Goal: Browse casually: Explore the website without a specific task or goal

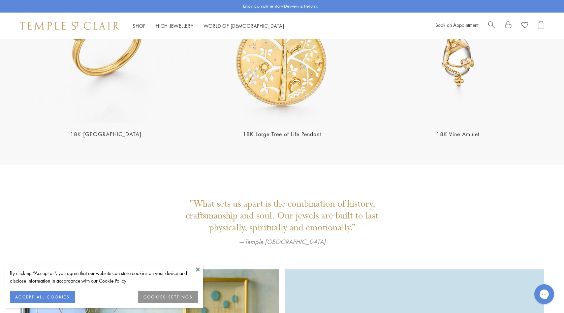
scroll to position [1484, 0]
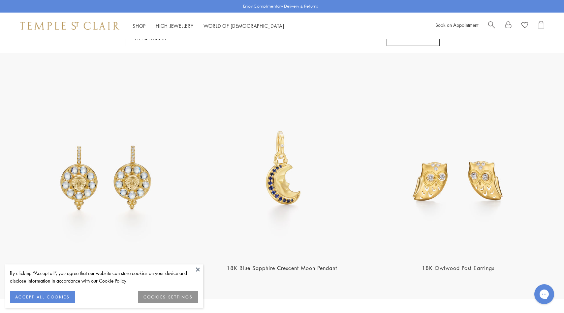
scroll to position [879, 0]
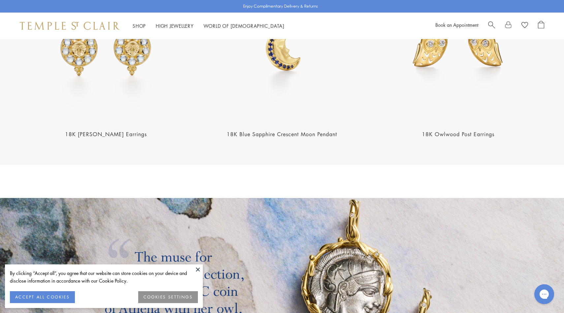
scroll to position [1130, 0]
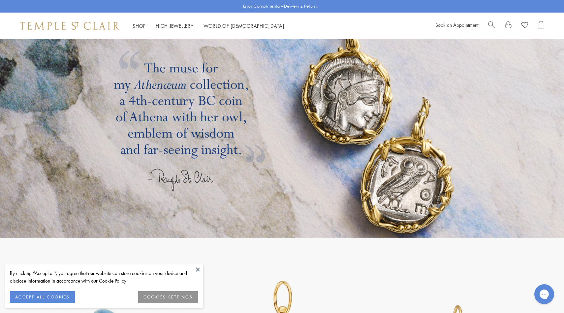
scroll to position [1171, 0]
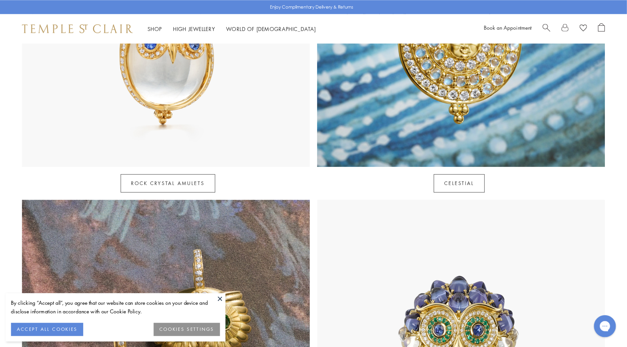
scroll to position [487, 0]
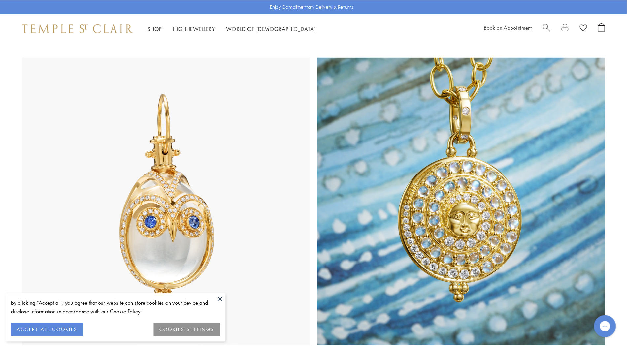
scroll to position [326, 0]
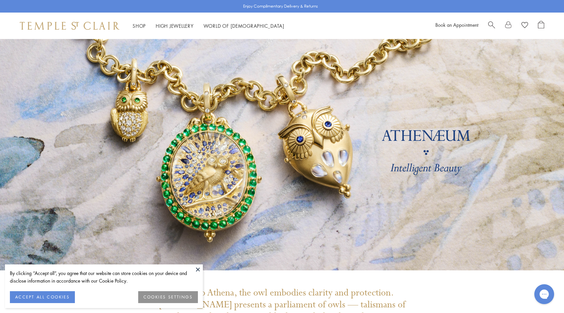
scroll to position [140, 0]
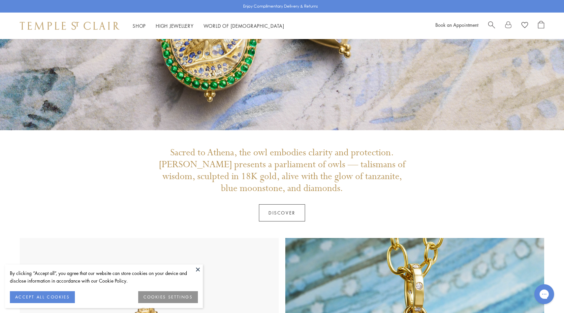
click at [211, 151] on p "Sacred to Athena, the owl embodies clarity and protection. [PERSON_NAME] presen…" at bounding box center [282, 171] width 248 height 48
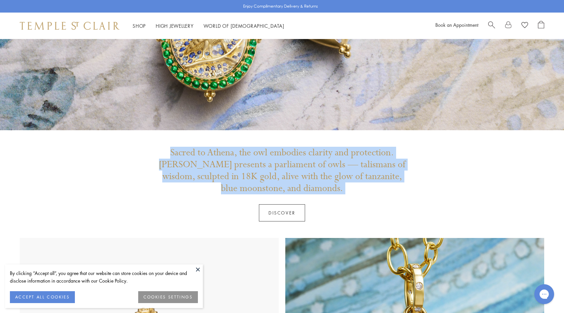
click at [211, 151] on p "Sacred to Athena, the owl embodies clarity and protection. [PERSON_NAME] presen…" at bounding box center [282, 171] width 248 height 48
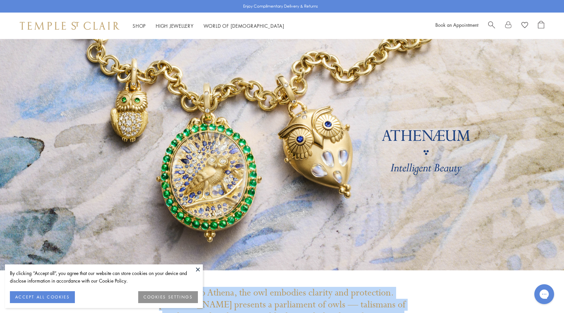
scroll to position [271, 0]
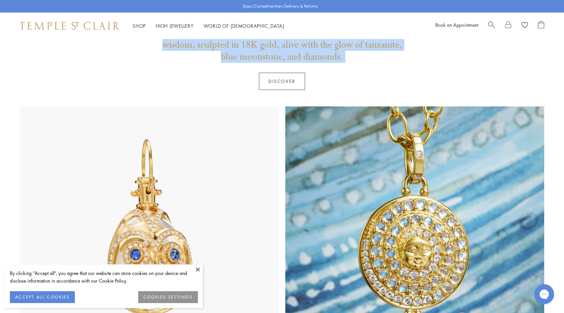
click at [210, 77] on div "Sacred to Athena, the owl embodies clarity and protection. [PERSON_NAME] presen…" at bounding box center [282, 52] width 248 height 75
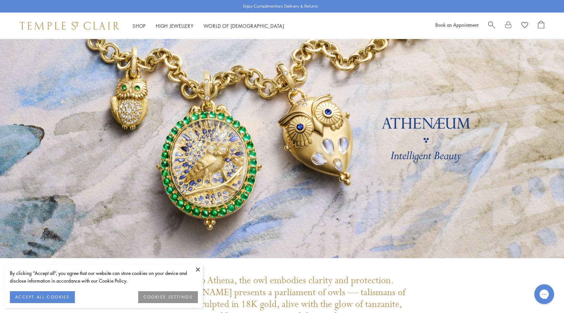
scroll to position [0, 0]
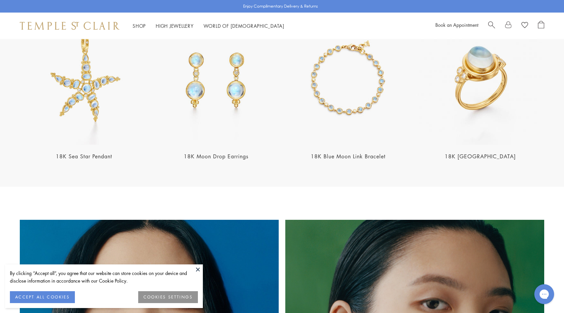
scroll to position [325, 0]
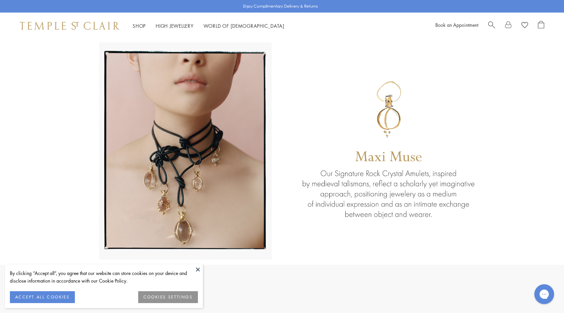
scroll to position [872, 0]
